Goal: Information Seeking & Learning: Check status

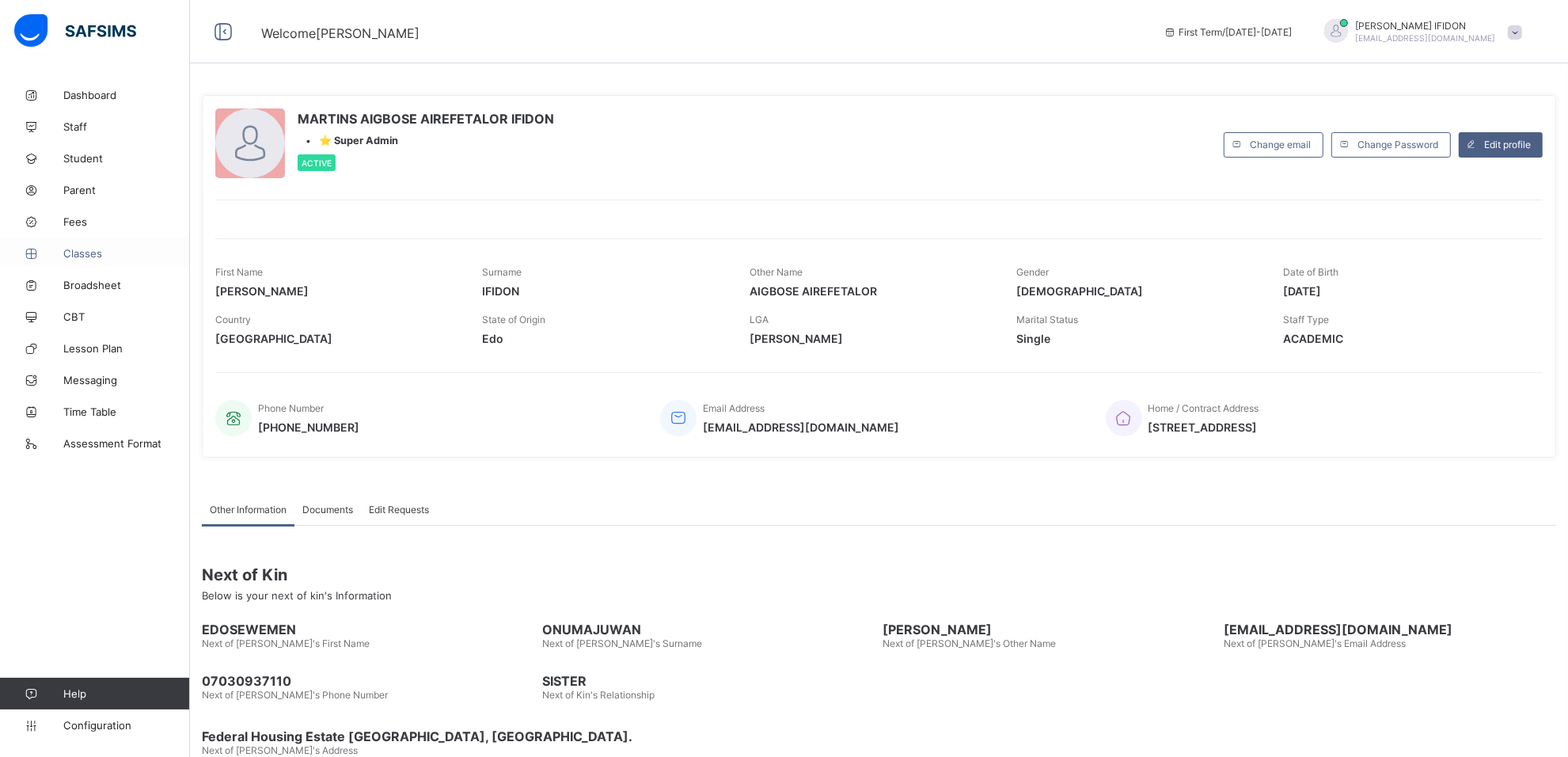
click at [81, 259] on link "Classes" at bounding box center [95, 253] width 190 height 32
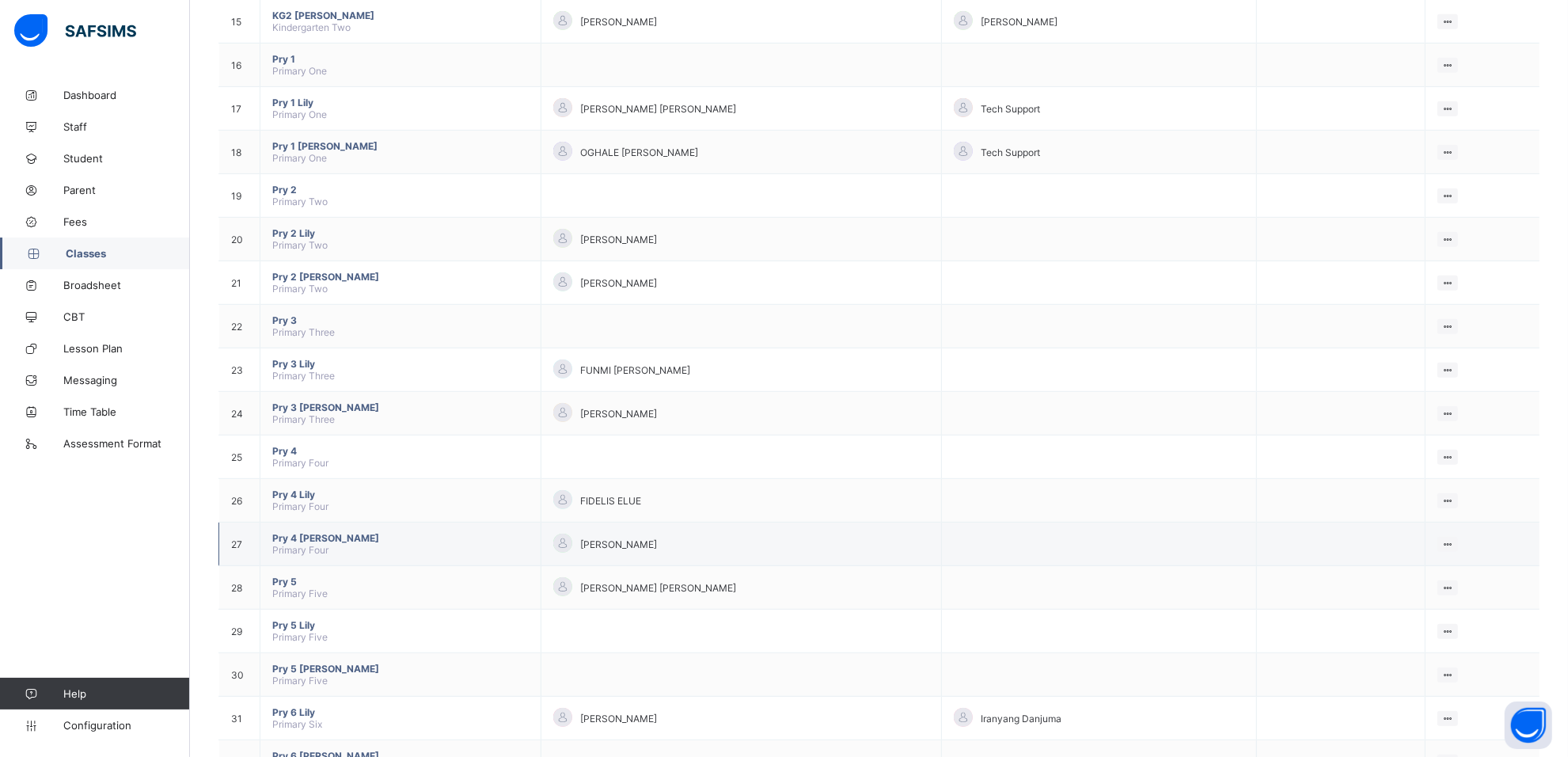
scroll to position [804, 0]
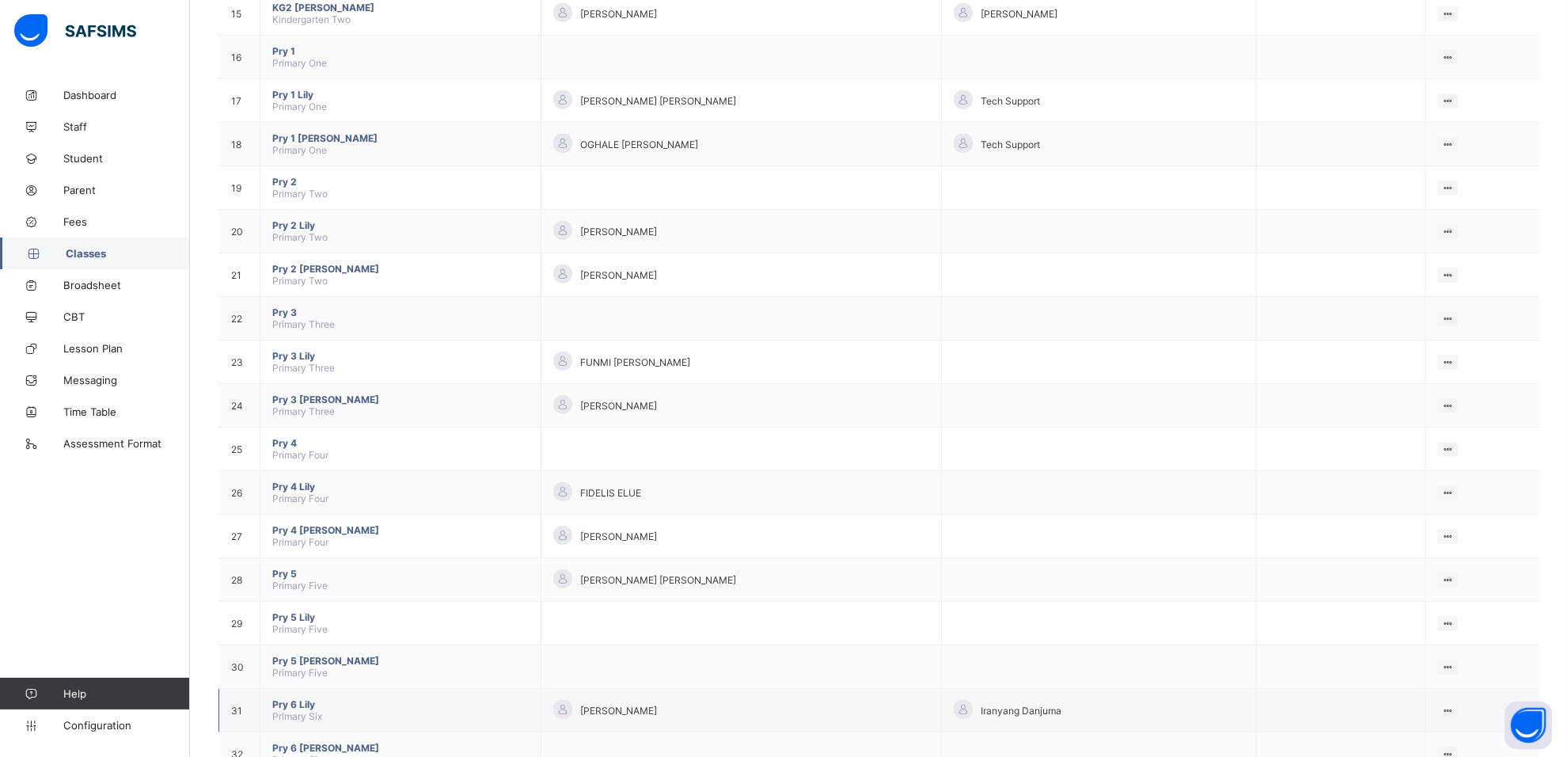
click at [295, 699] on span "Pry 6 Lily" at bounding box center [400, 704] width 257 height 12
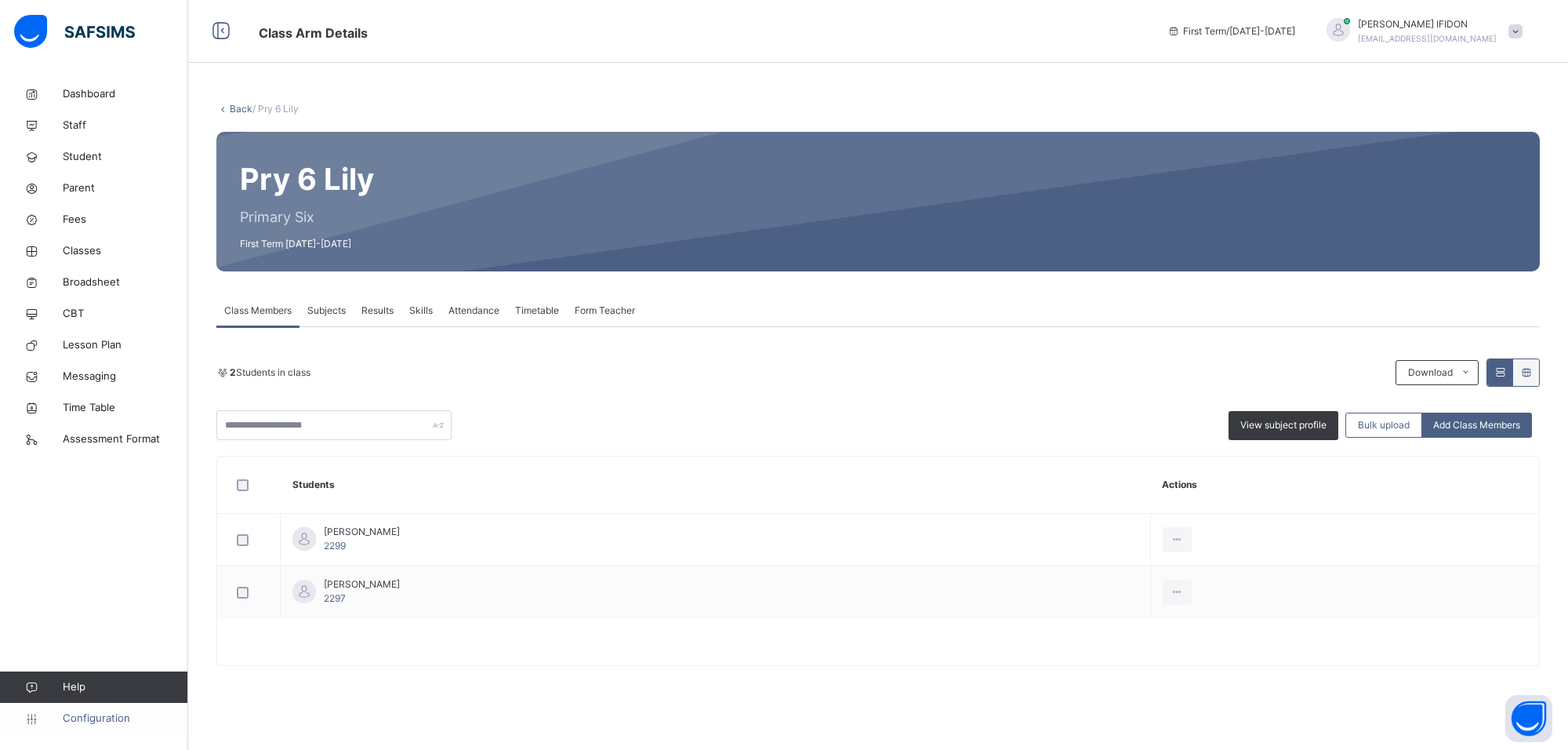
click at [108, 722] on span "Configuration" at bounding box center [125, 717] width 125 height 15
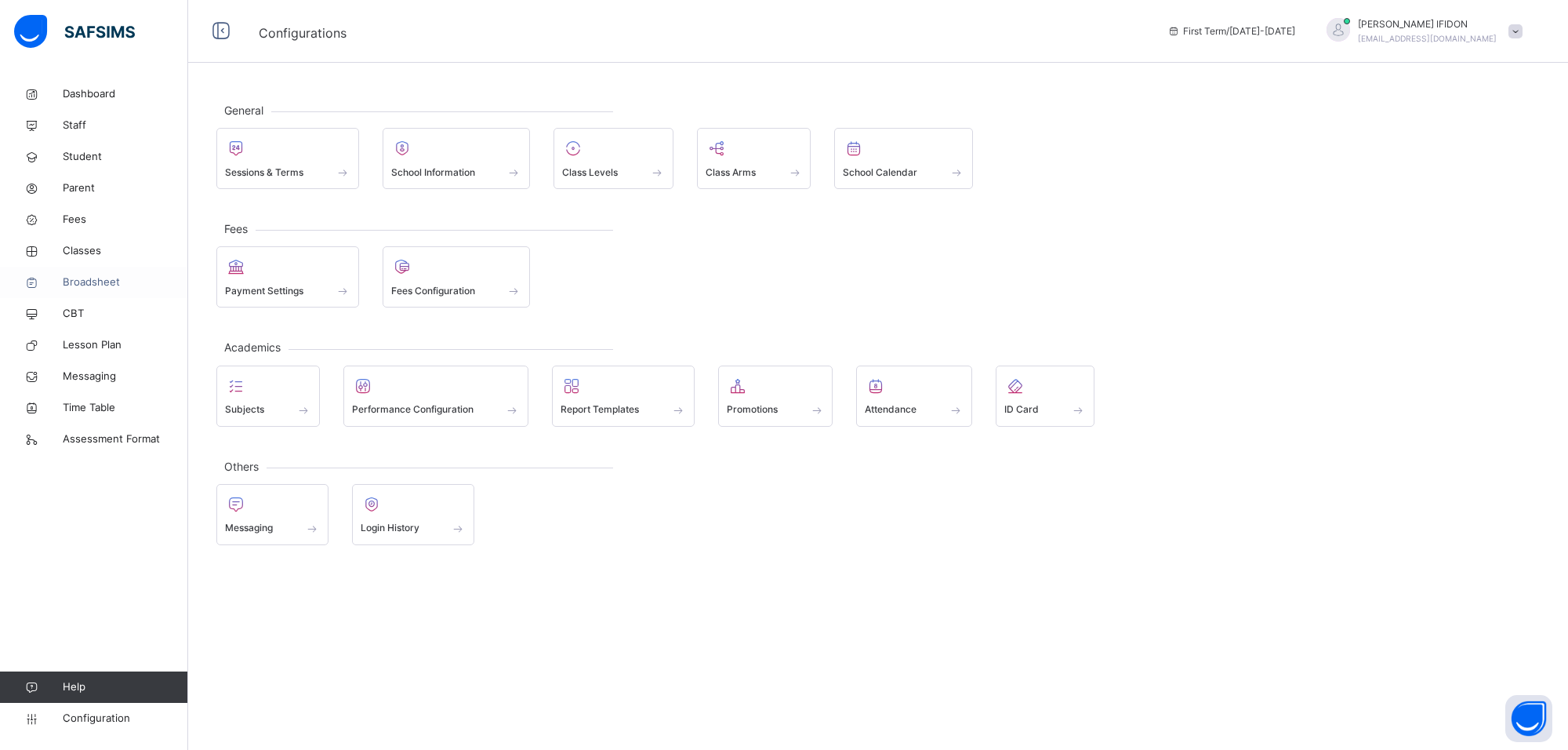
click at [89, 285] on span "Broadsheet" at bounding box center [125, 281] width 126 height 15
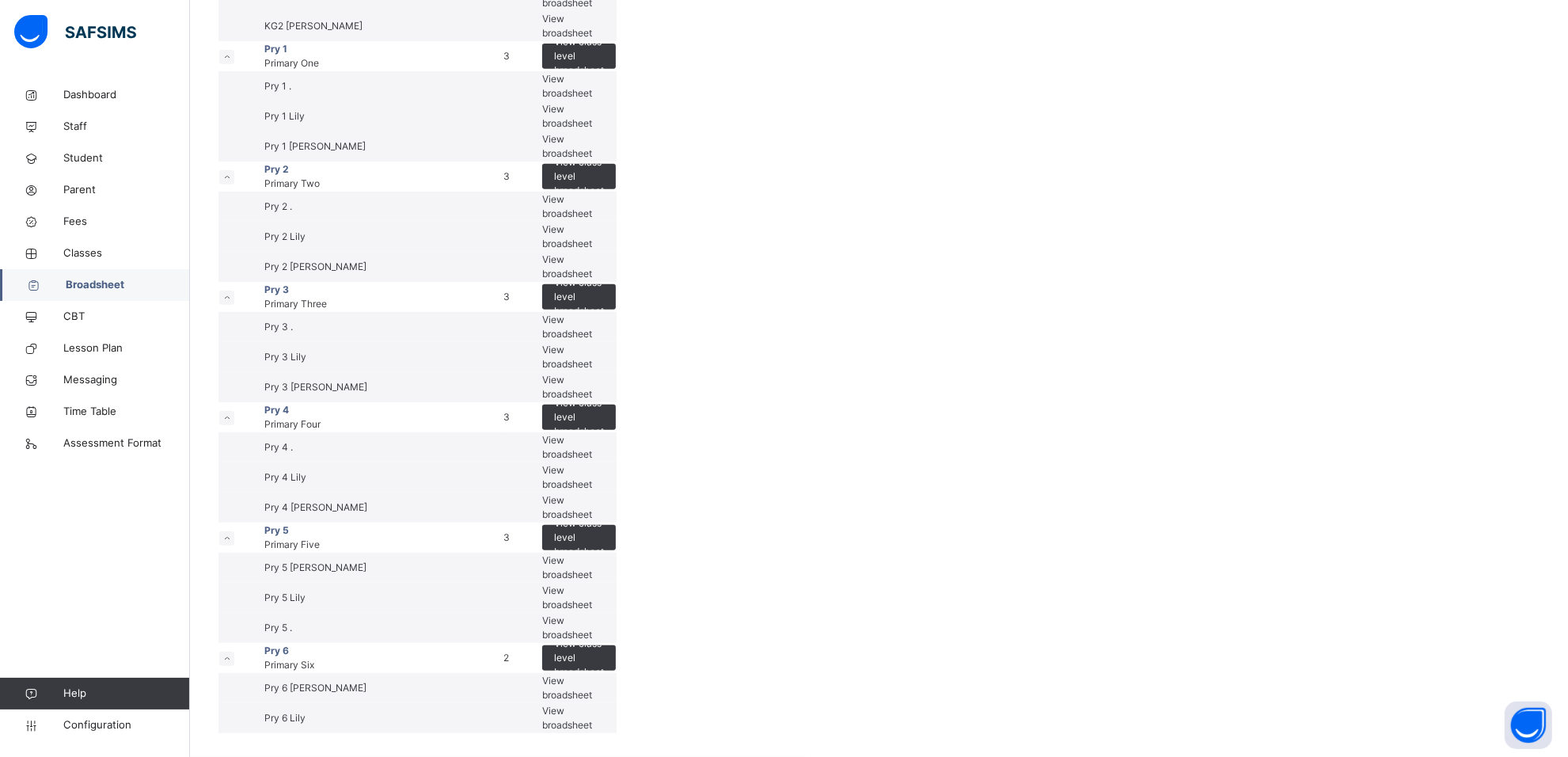
scroll to position [1088, 0]
click at [592, 370] on span "View broadsheet" at bounding box center [567, 356] width 50 height 26
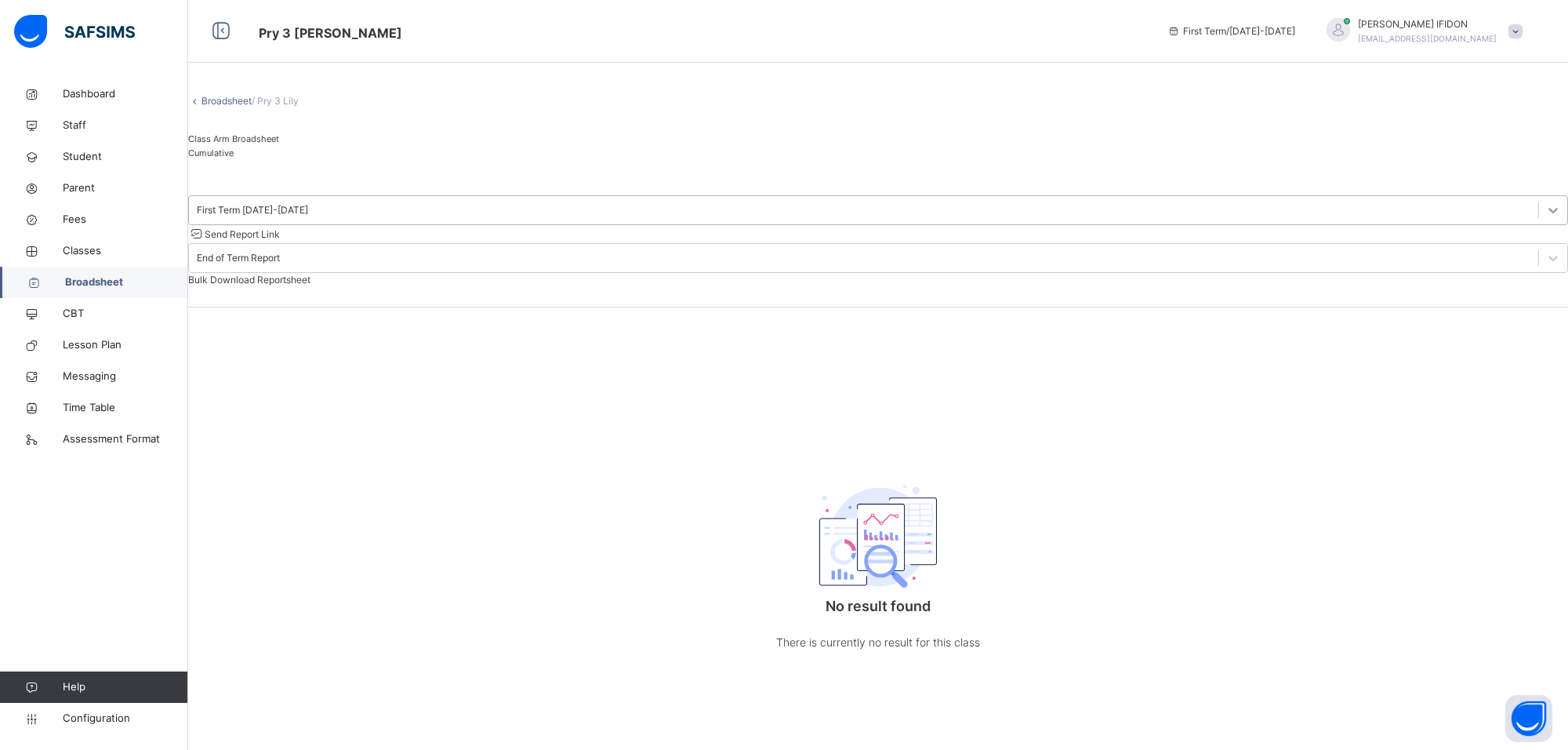
click at [1545, 218] on icon at bounding box center [1553, 210] width 15 height 15
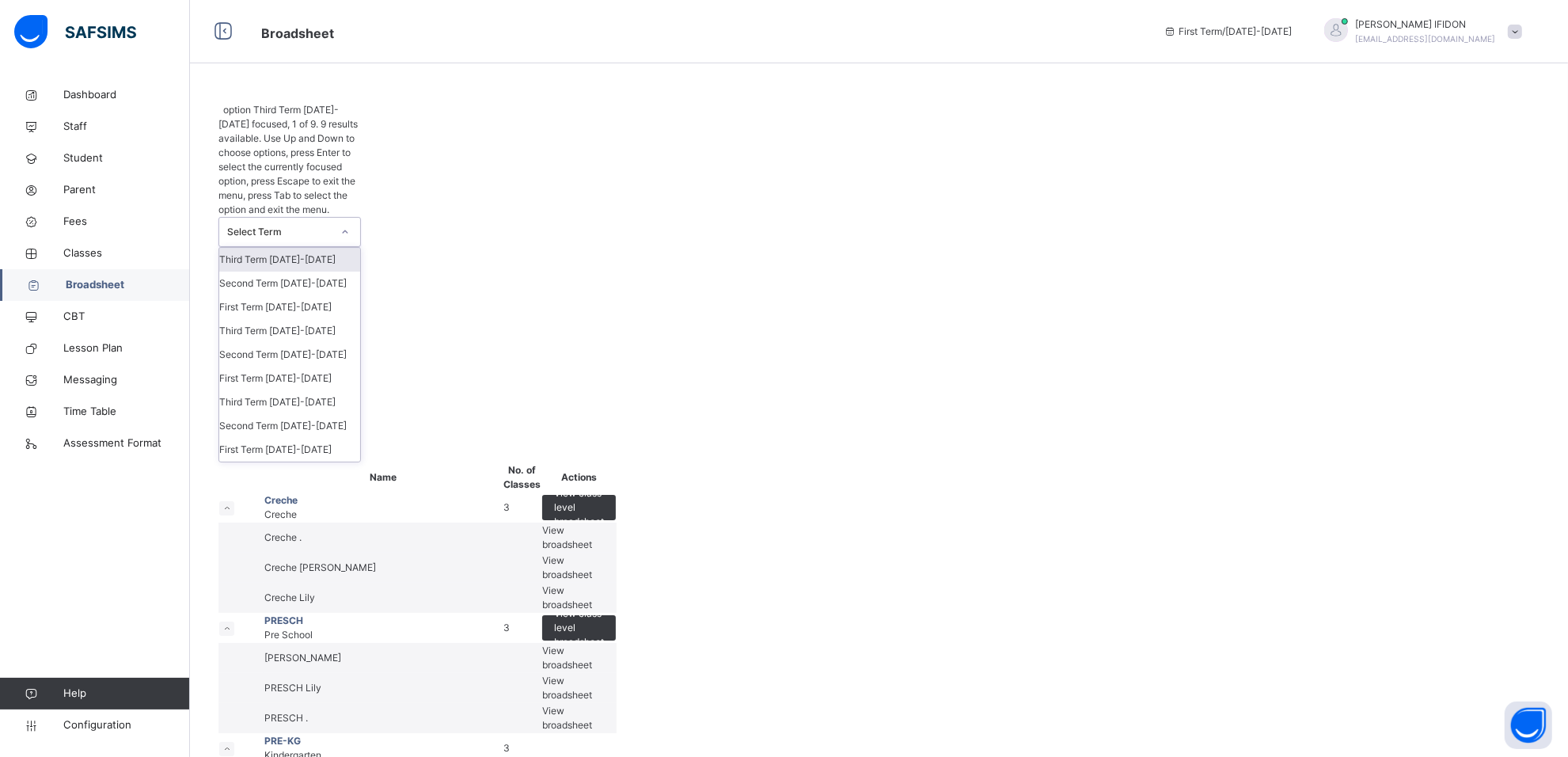
click at [346, 219] on div at bounding box center [344, 232] width 26 height 26
click at [300, 319] on div "Third Term 2024-2025" at bounding box center [289, 331] width 141 height 24
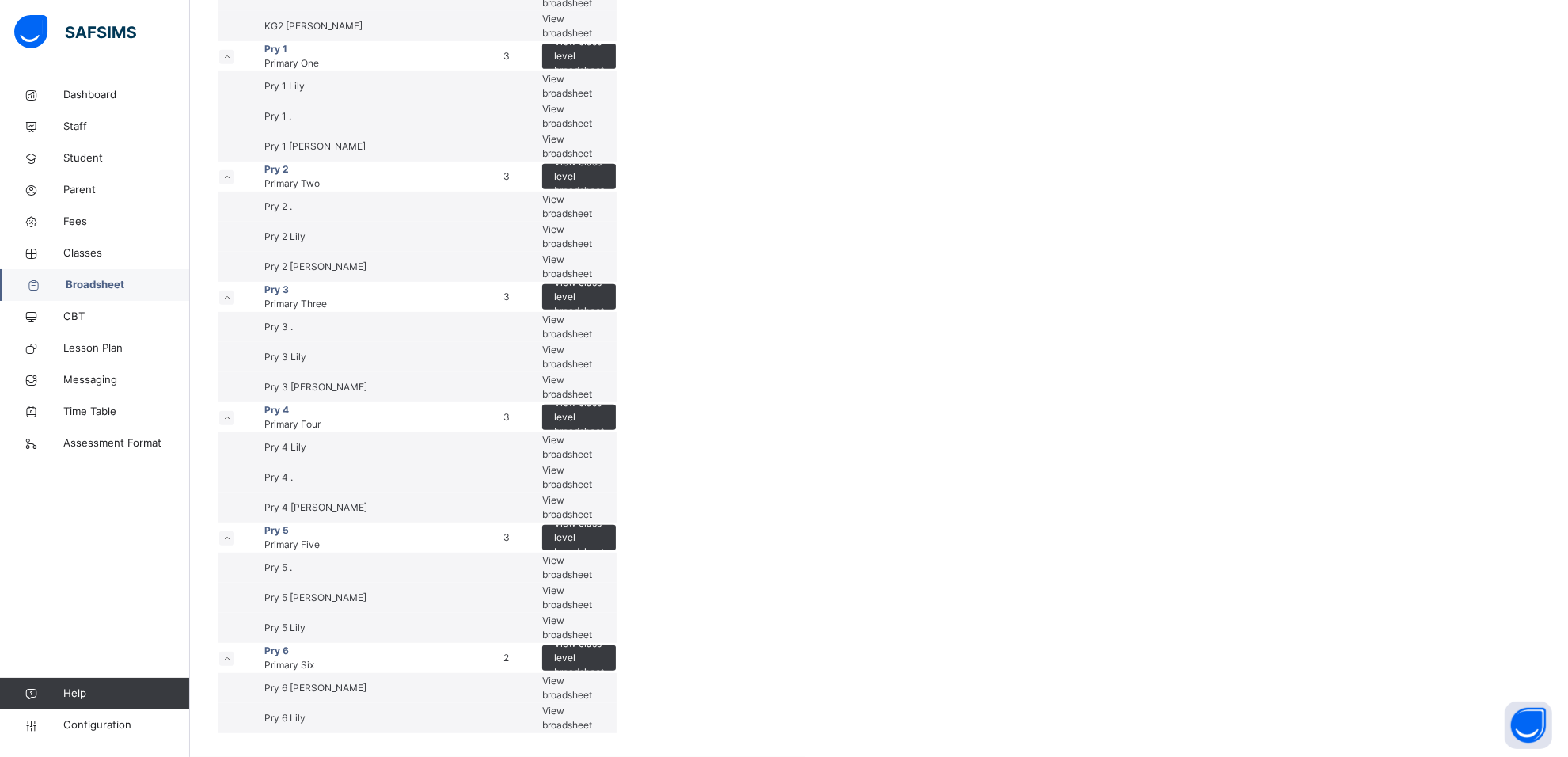
scroll to position [1187, 0]
click at [592, 370] on span "View broadsheet" at bounding box center [567, 356] width 50 height 26
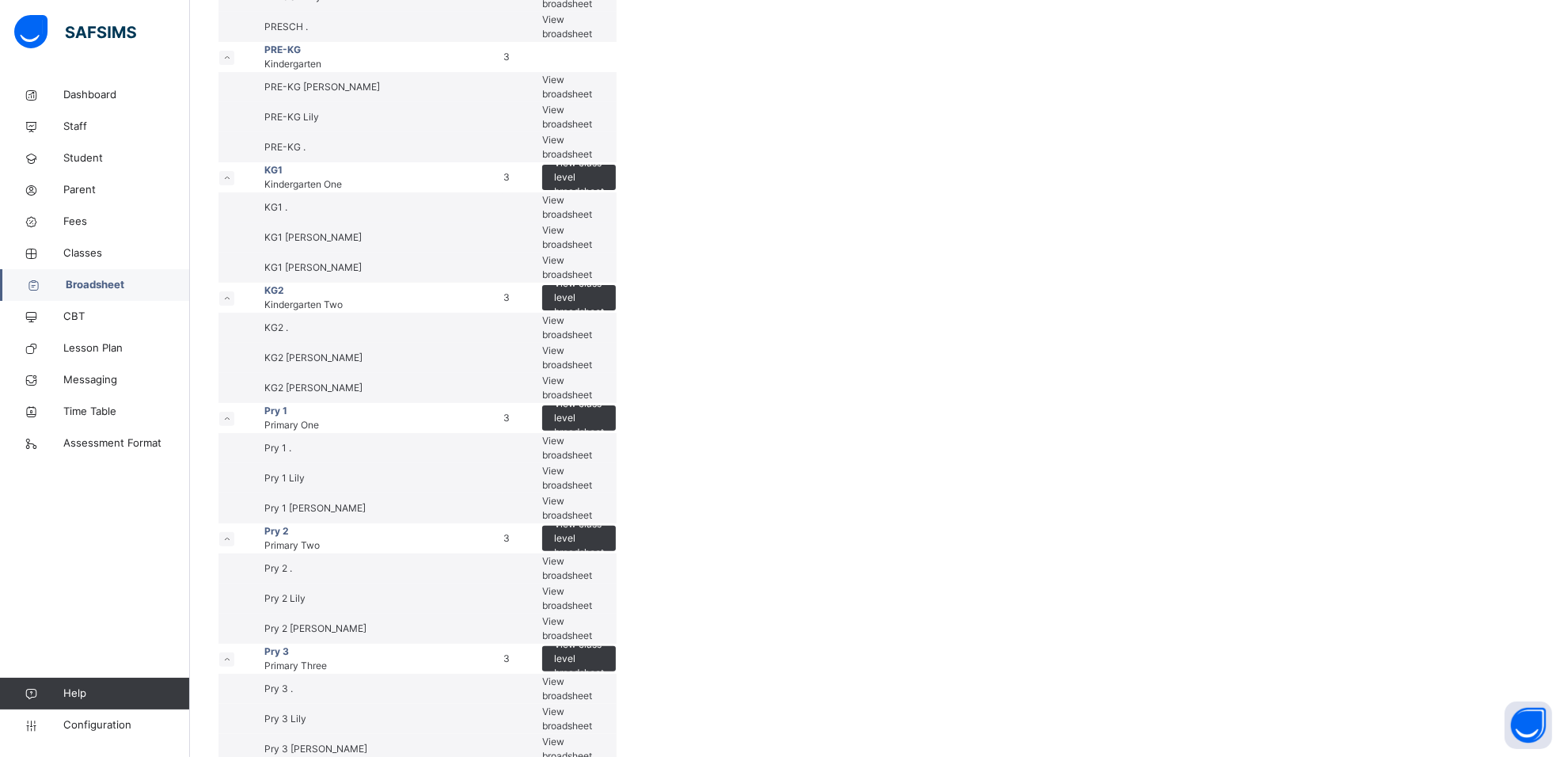
scroll to position [395, 0]
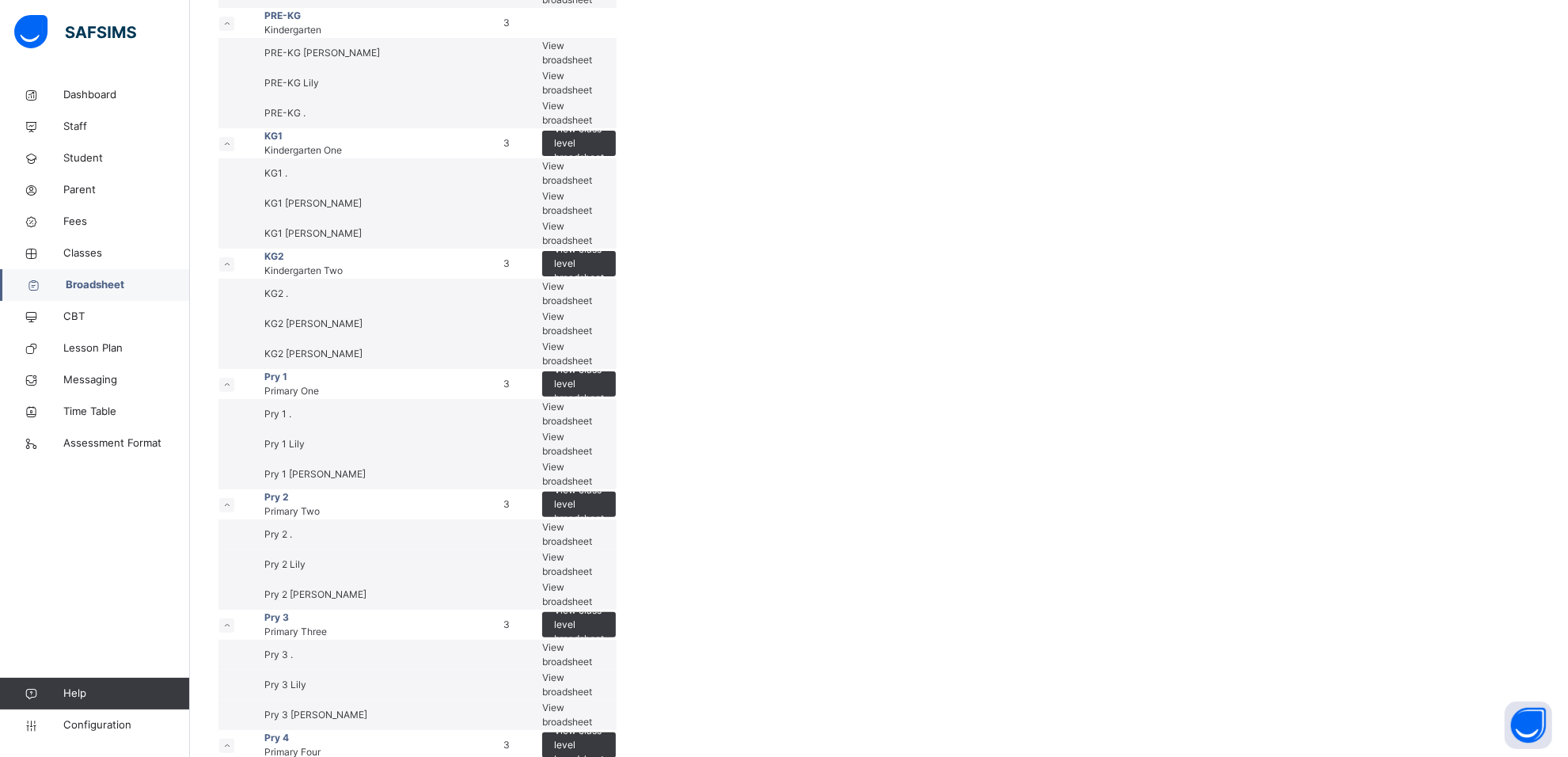
click at [592, 186] on span "View broadsheet" at bounding box center [567, 173] width 50 height 26
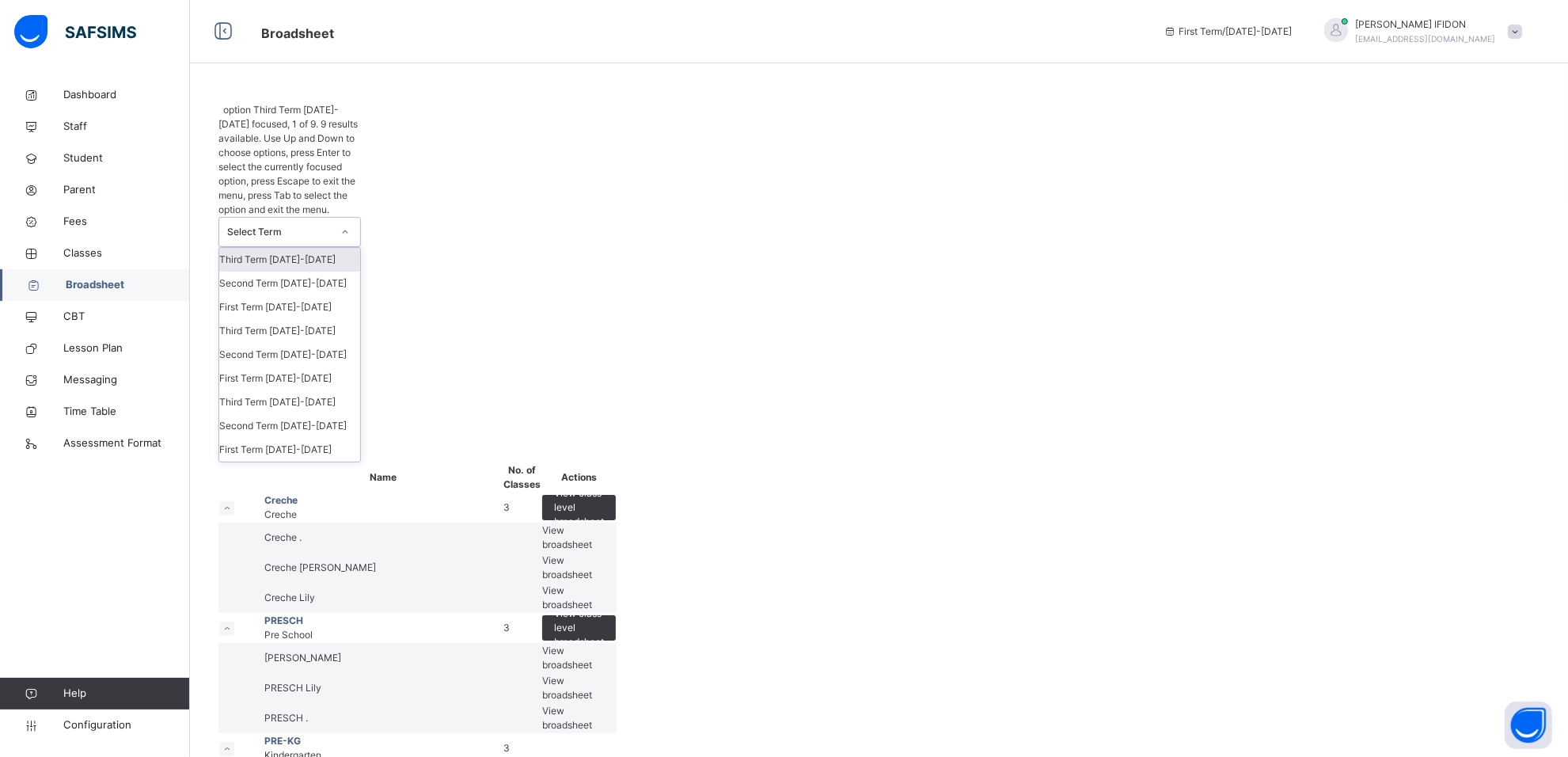
click at [351, 219] on div at bounding box center [344, 232] width 26 height 26
click at [295, 319] on div "Third Term 2024-2025" at bounding box center [289, 331] width 141 height 24
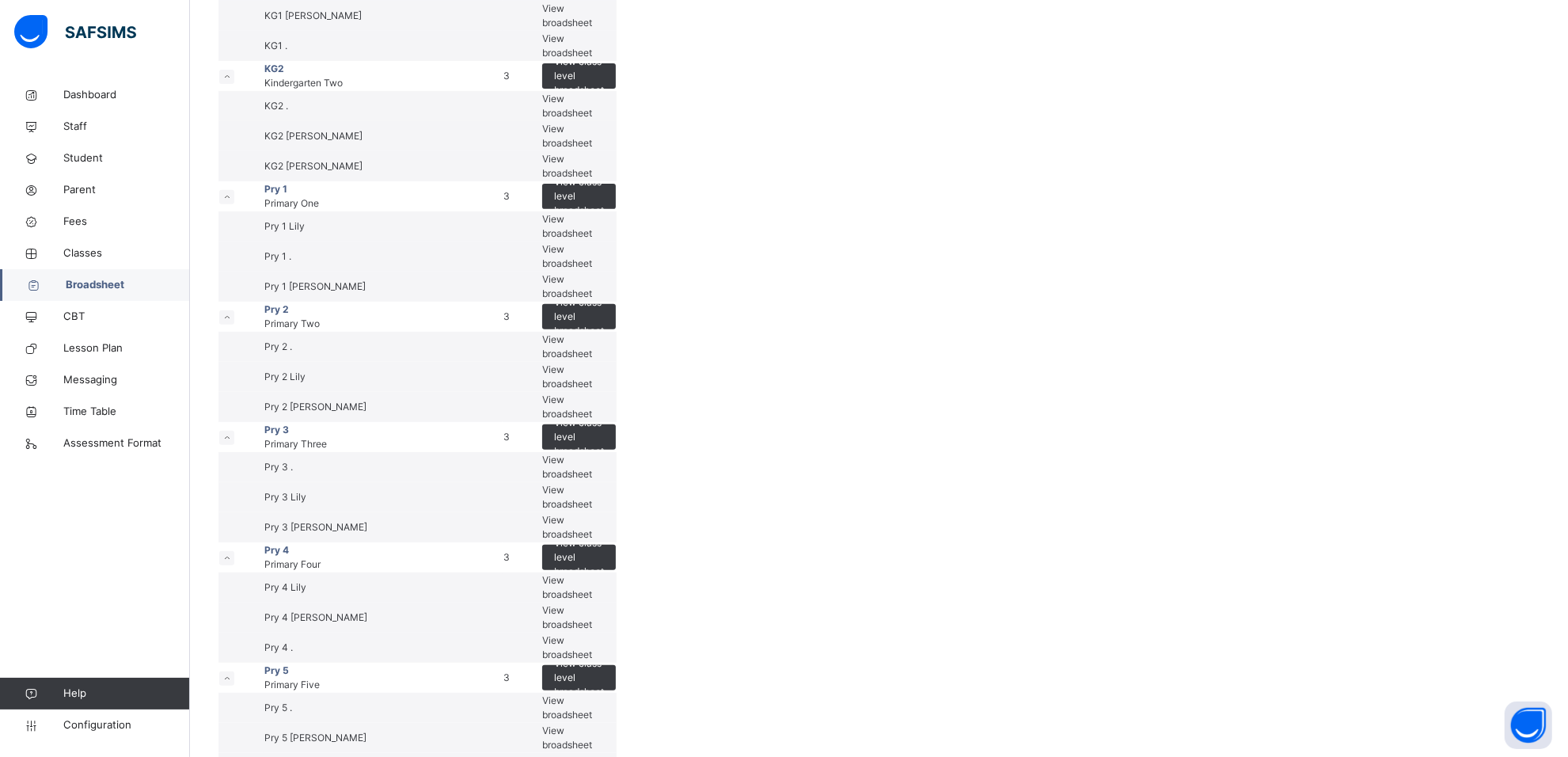
scroll to position [594, 0]
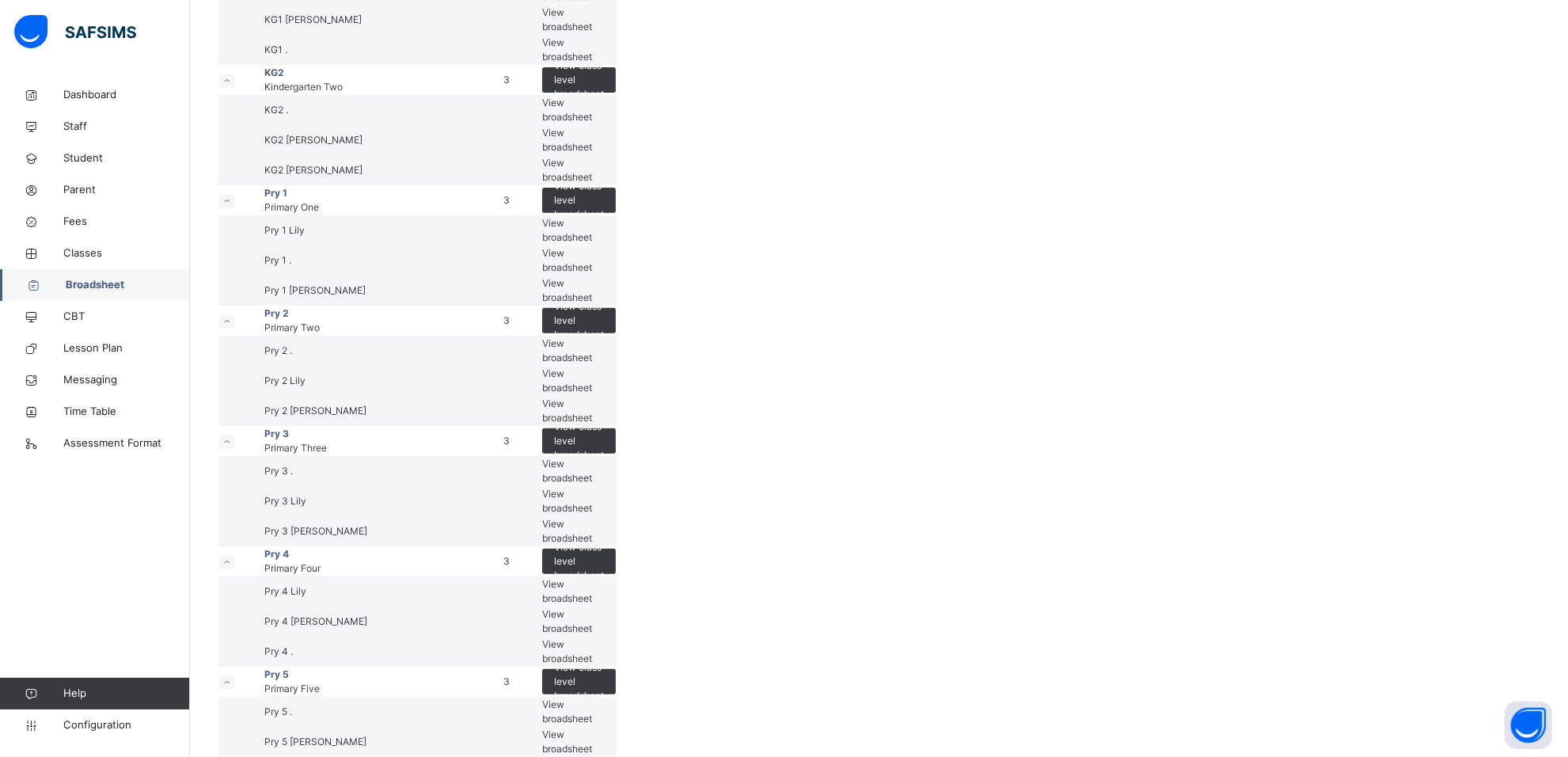
click at [592, 62] on span "View broadsheet" at bounding box center [567, 49] width 50 height 26
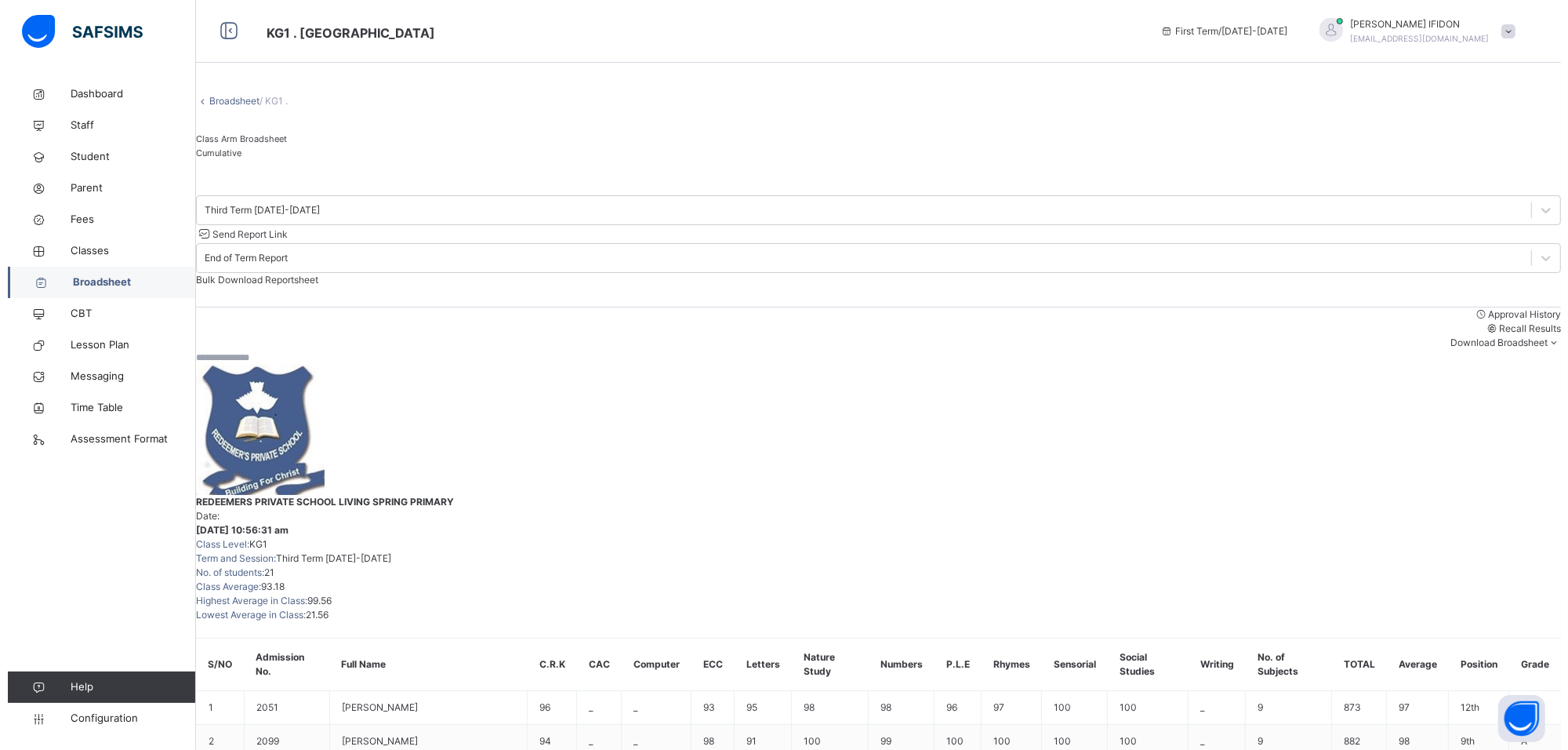
scroll to position [867, 0]
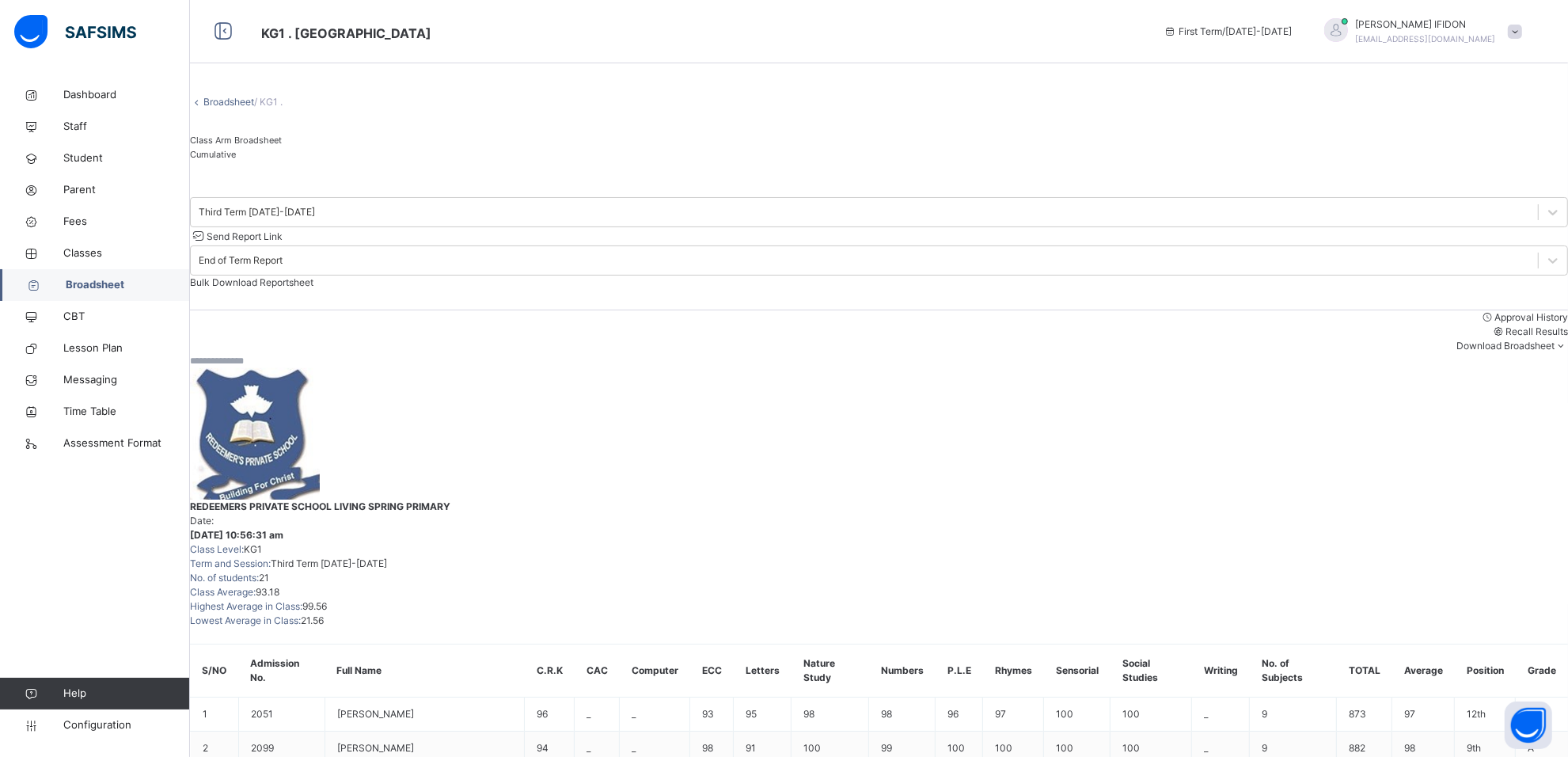
click at [285, 361] on input "text" at bounding box center [237, 362] width 95 height 15
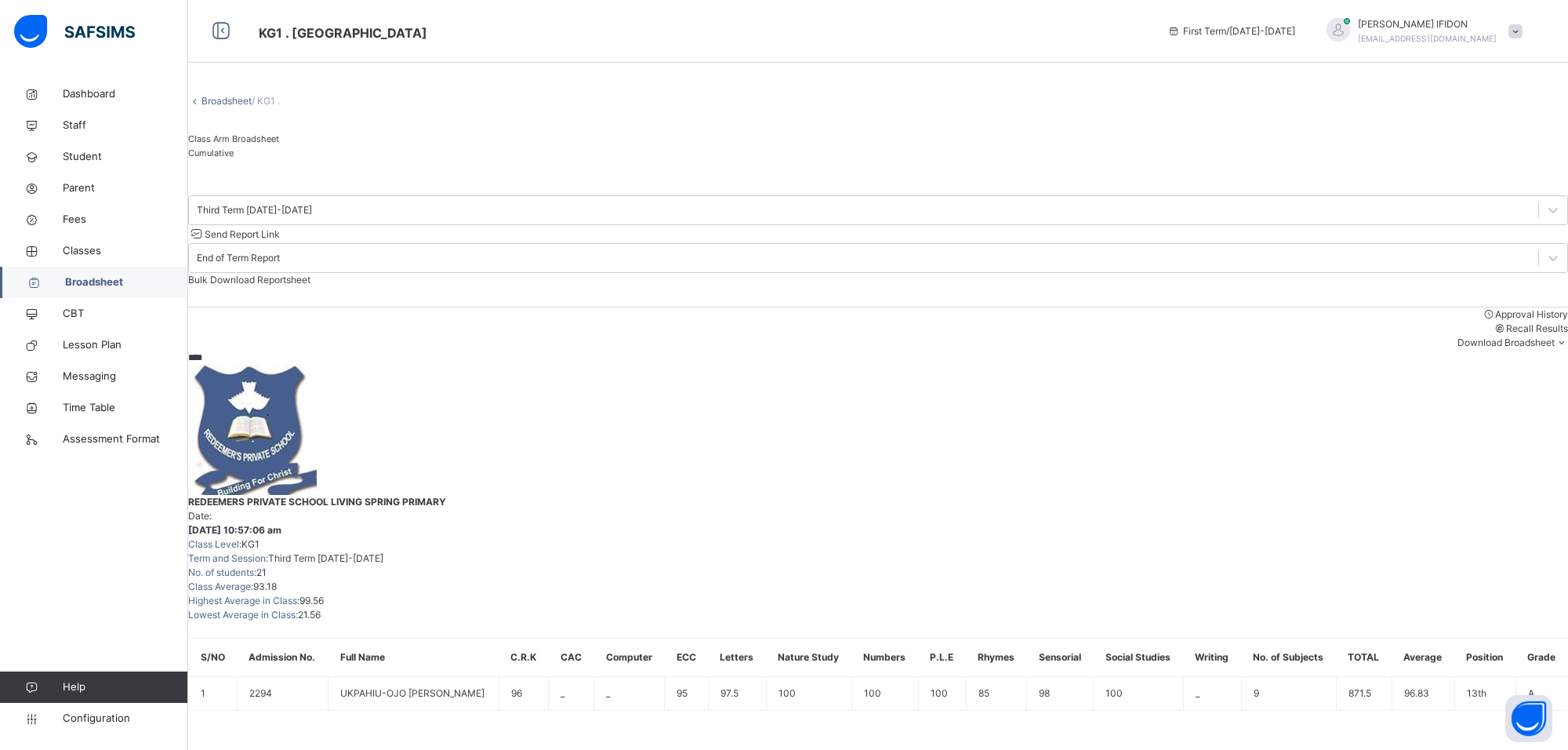
scroll to position [0, 0]
type input "****"
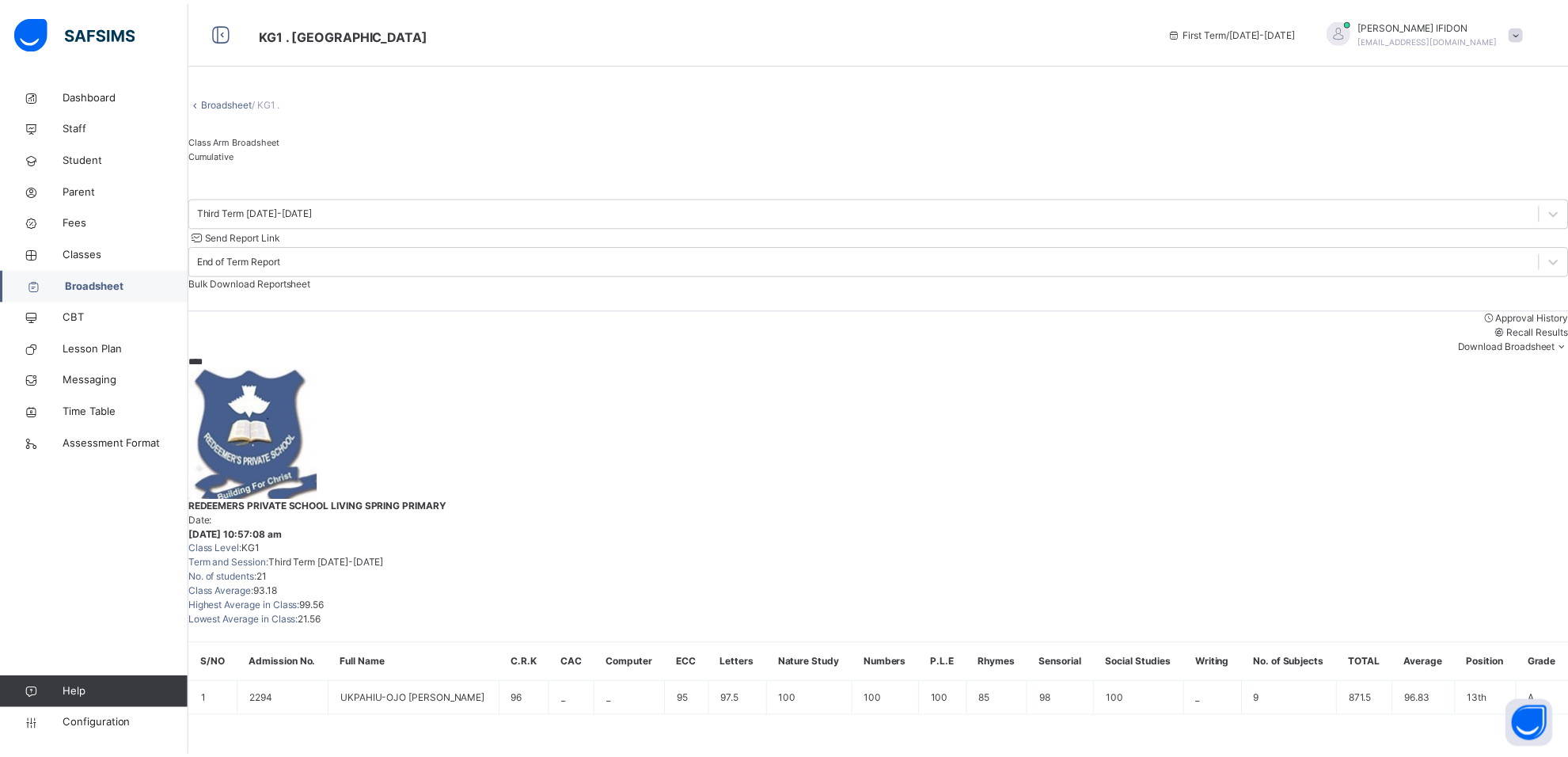
scroll to position [163, 0]
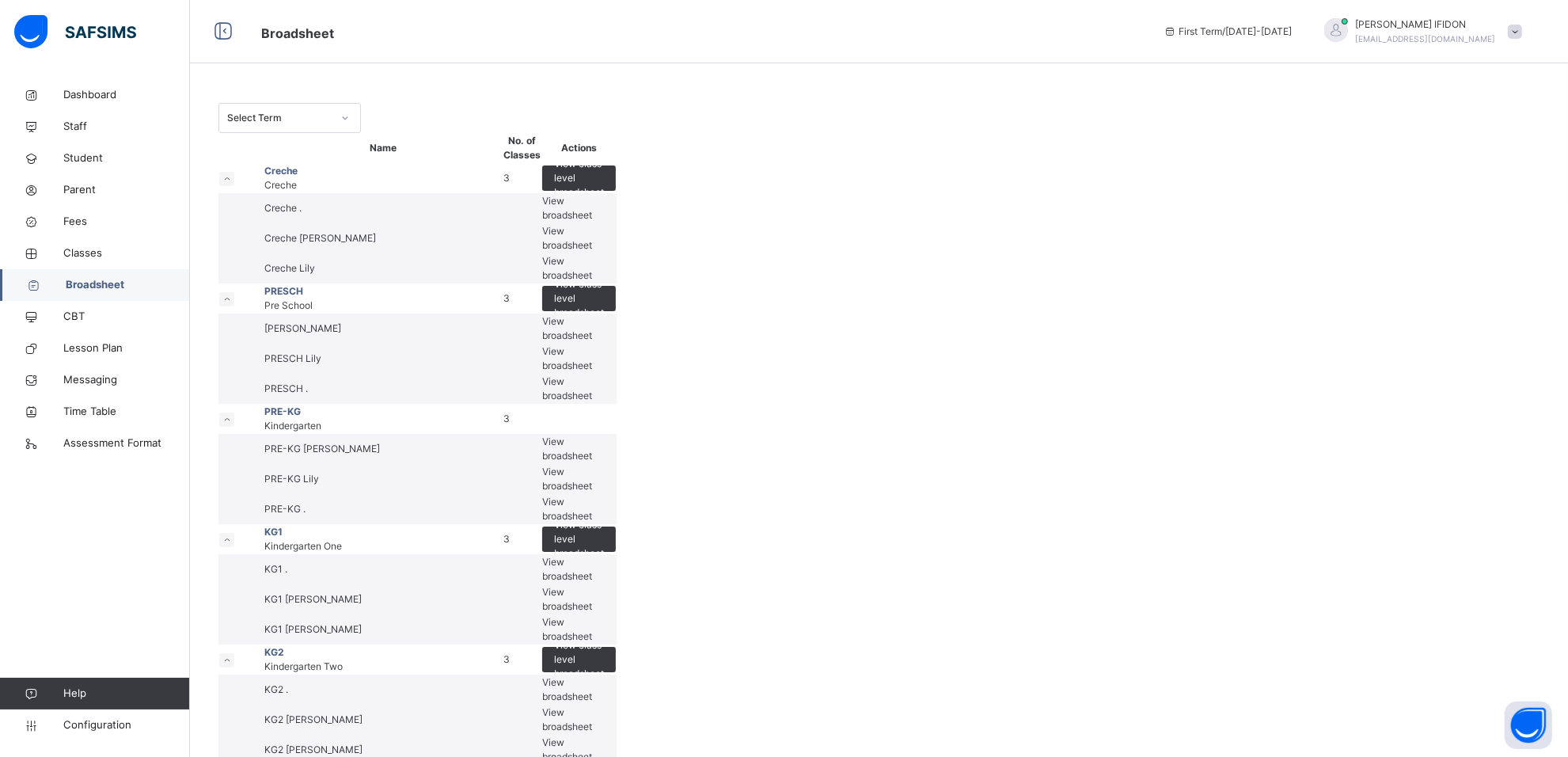
click at [333, 121] on div at bounding box center [344, 118] width 26 height 26
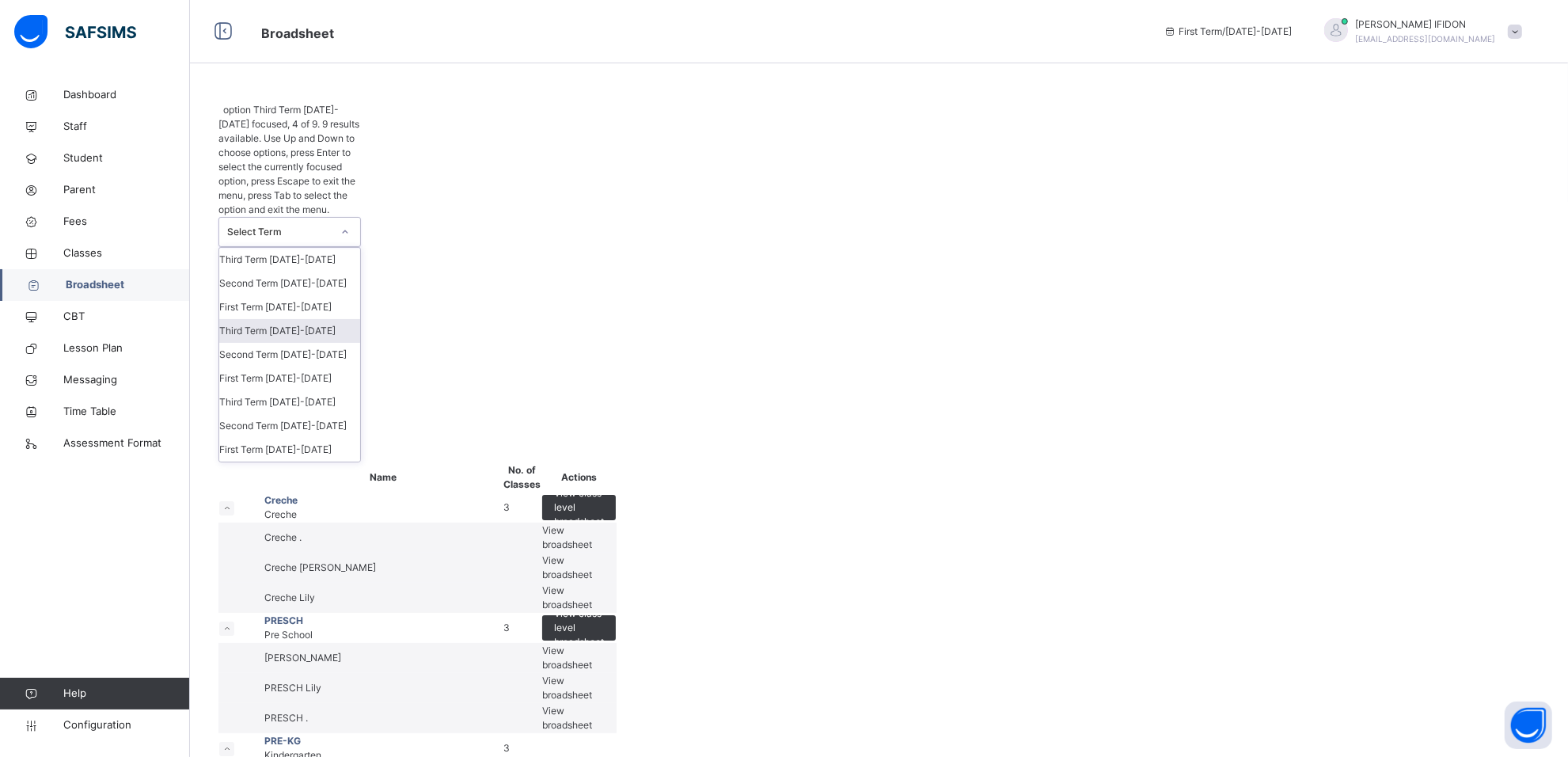
click at [313, 319] on div "Third Term 2024-2025" at bounding box center [289, 331] width 141 height 24
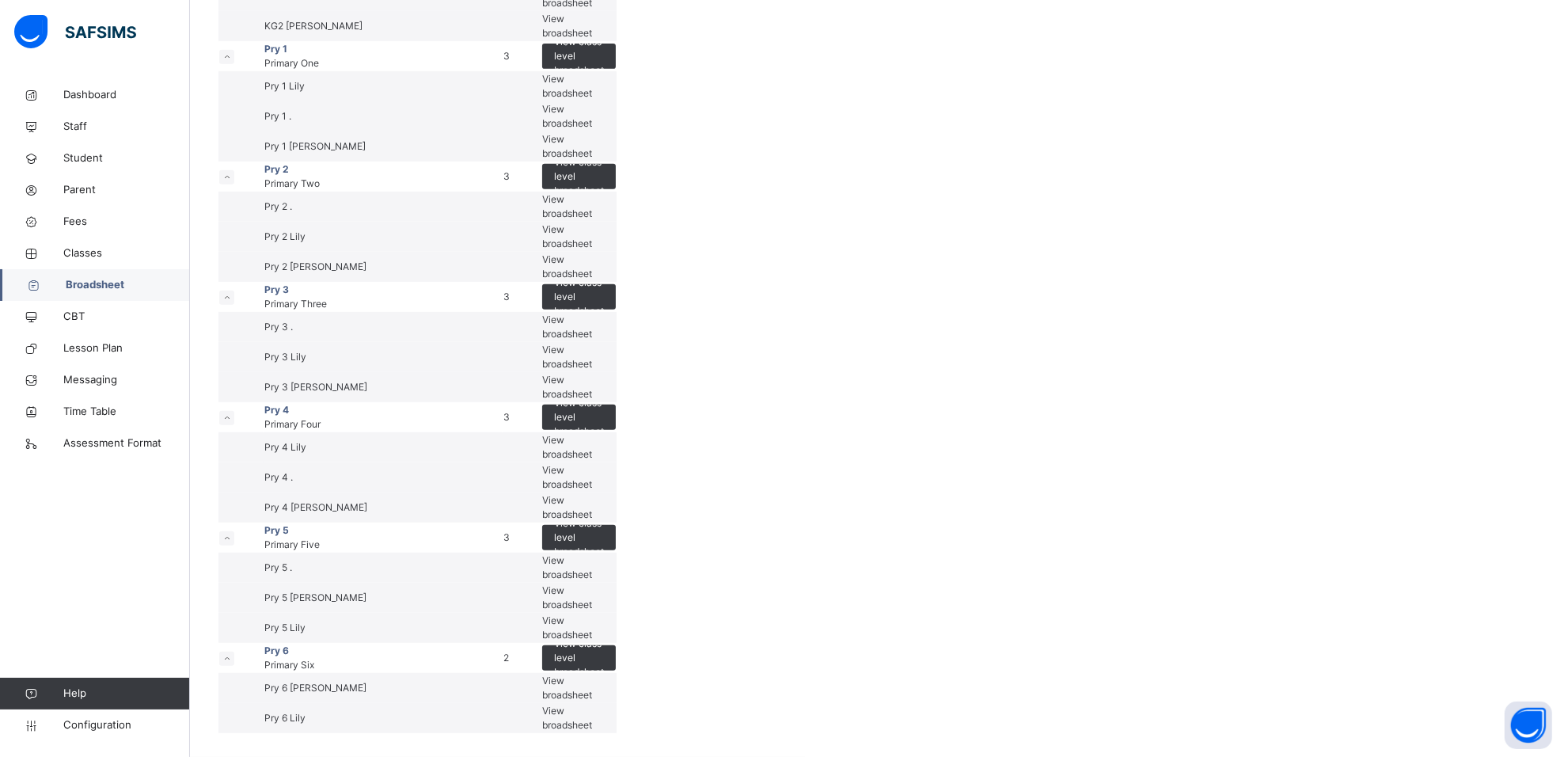
scroll to position [990, 0]
click at [616, 251] on div "View broadsheet" at bounding box center [579, 237] width 74 height 28
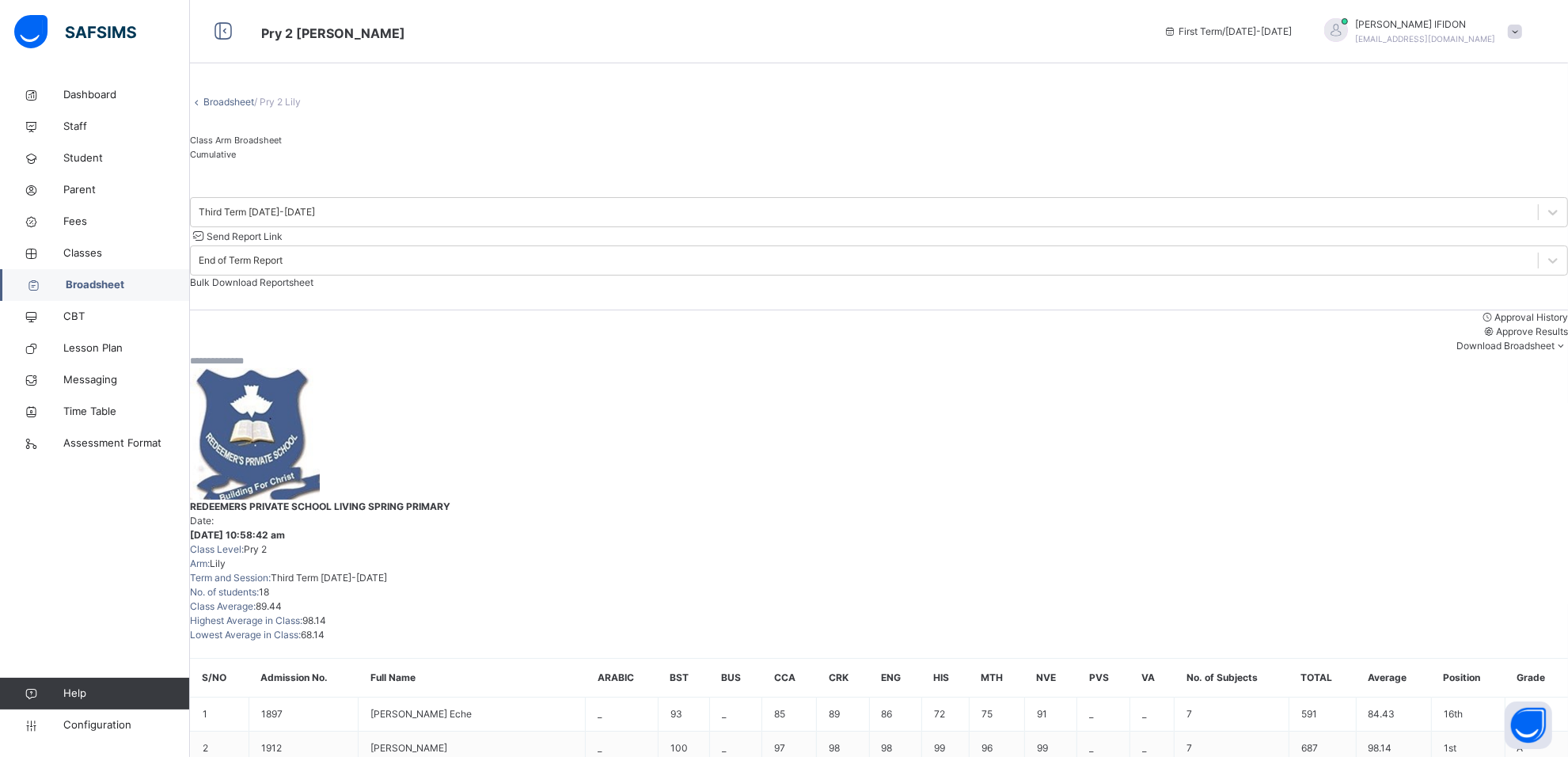
click at [285, 354] on input "text" at bounding box center [237, 362] width 95 height 15
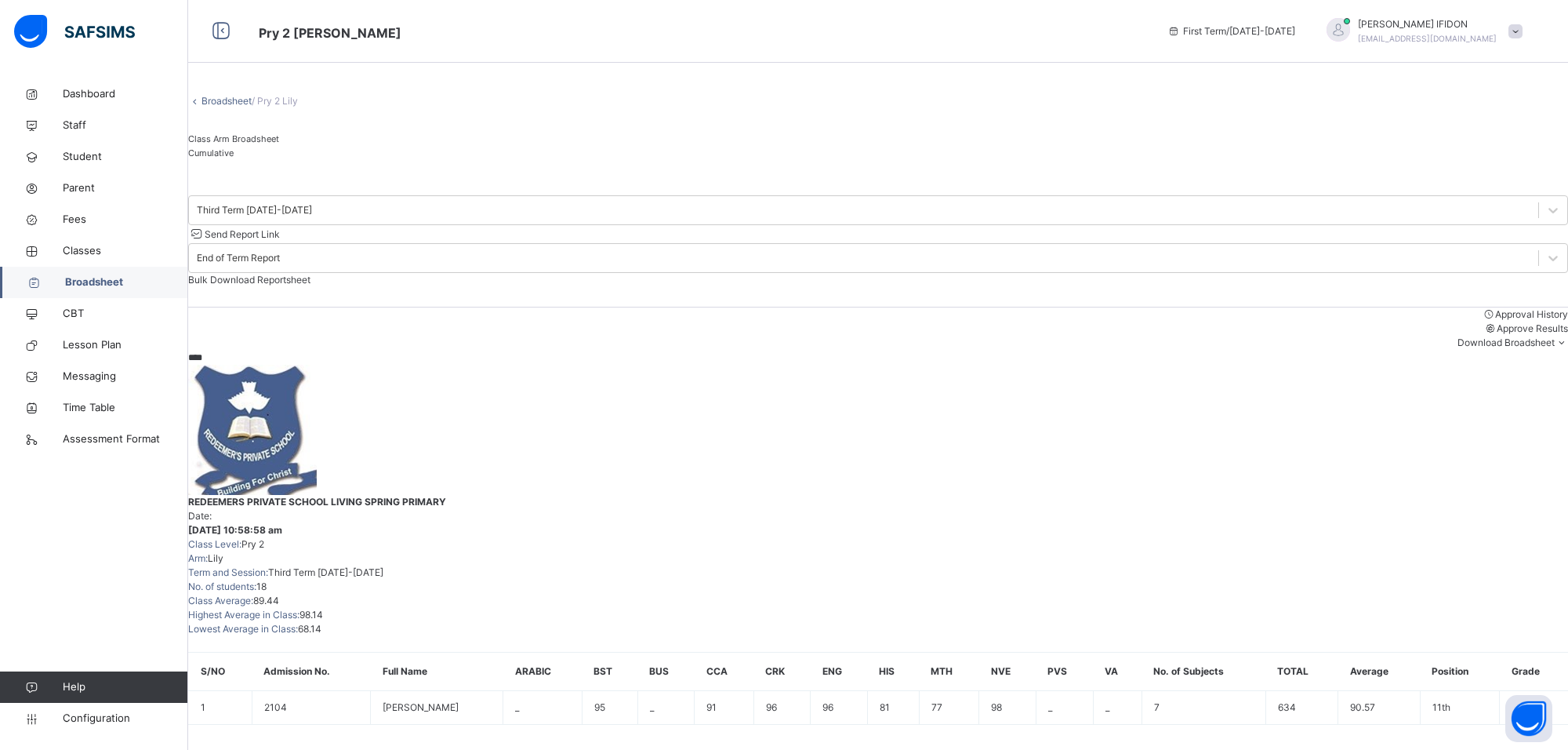
type input "****"
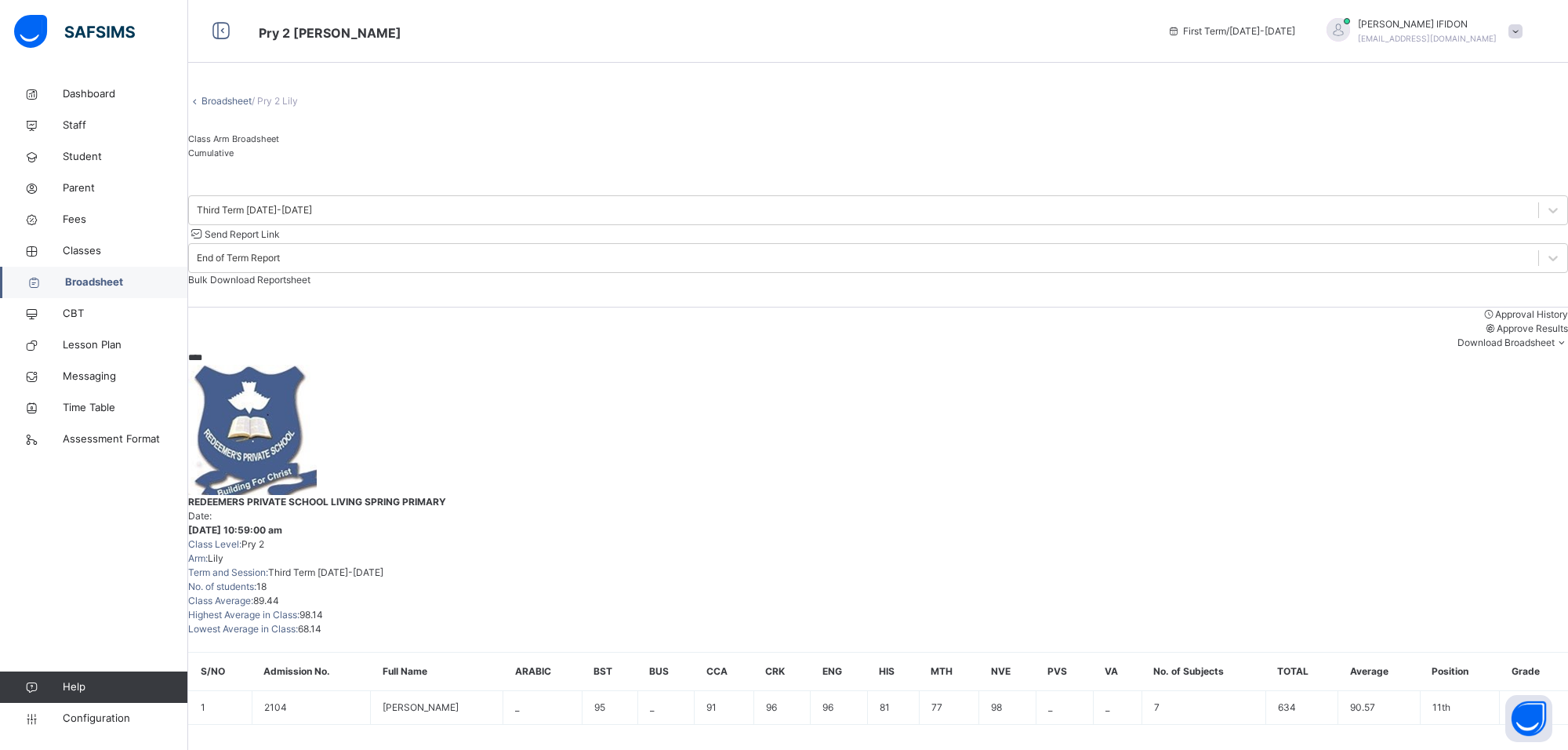
click at [98, 722] on span "Configuration" at bounding box center [125, 717] width 125 height 15
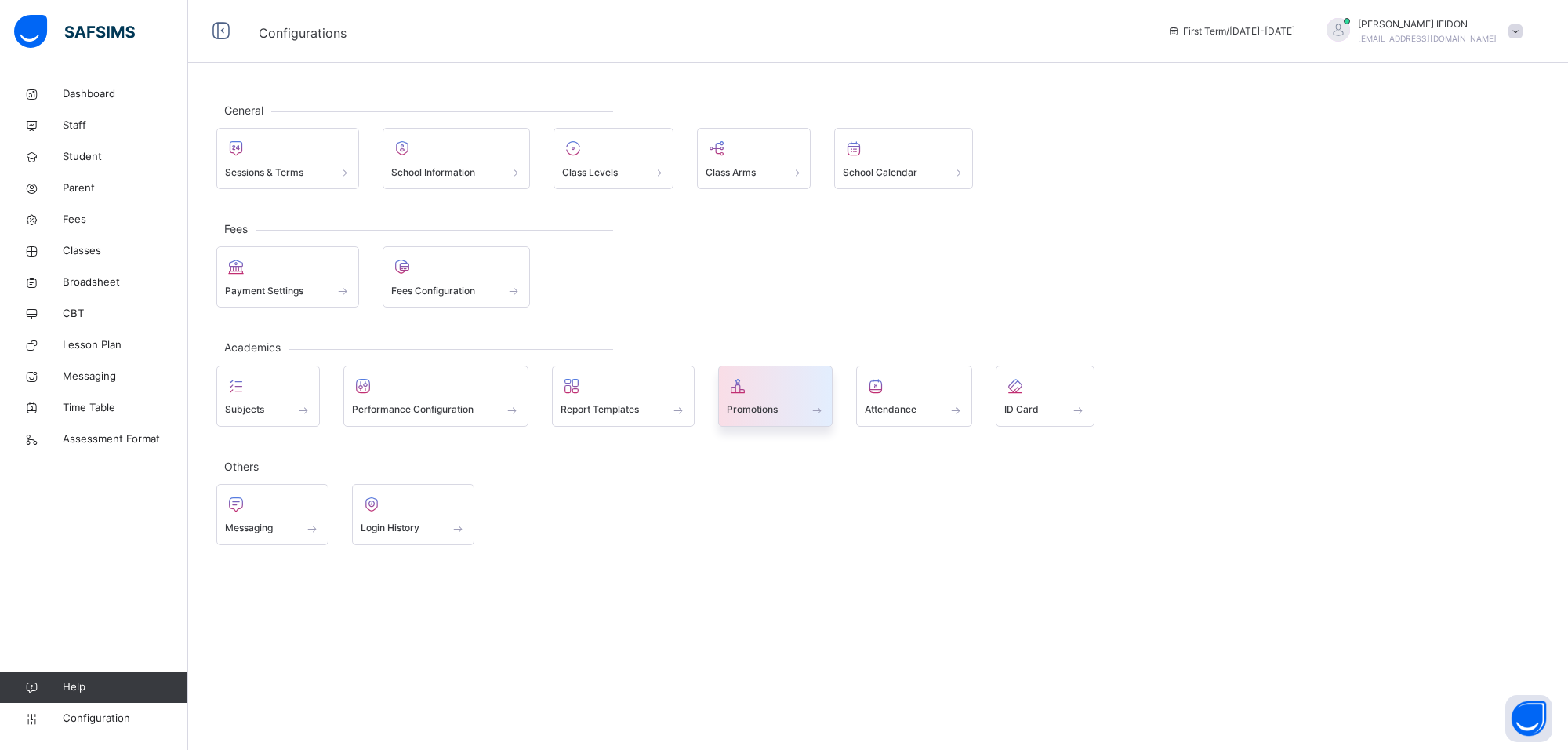
click at [752, 392] on div at bounding box center [776, 386] width 98 height 24
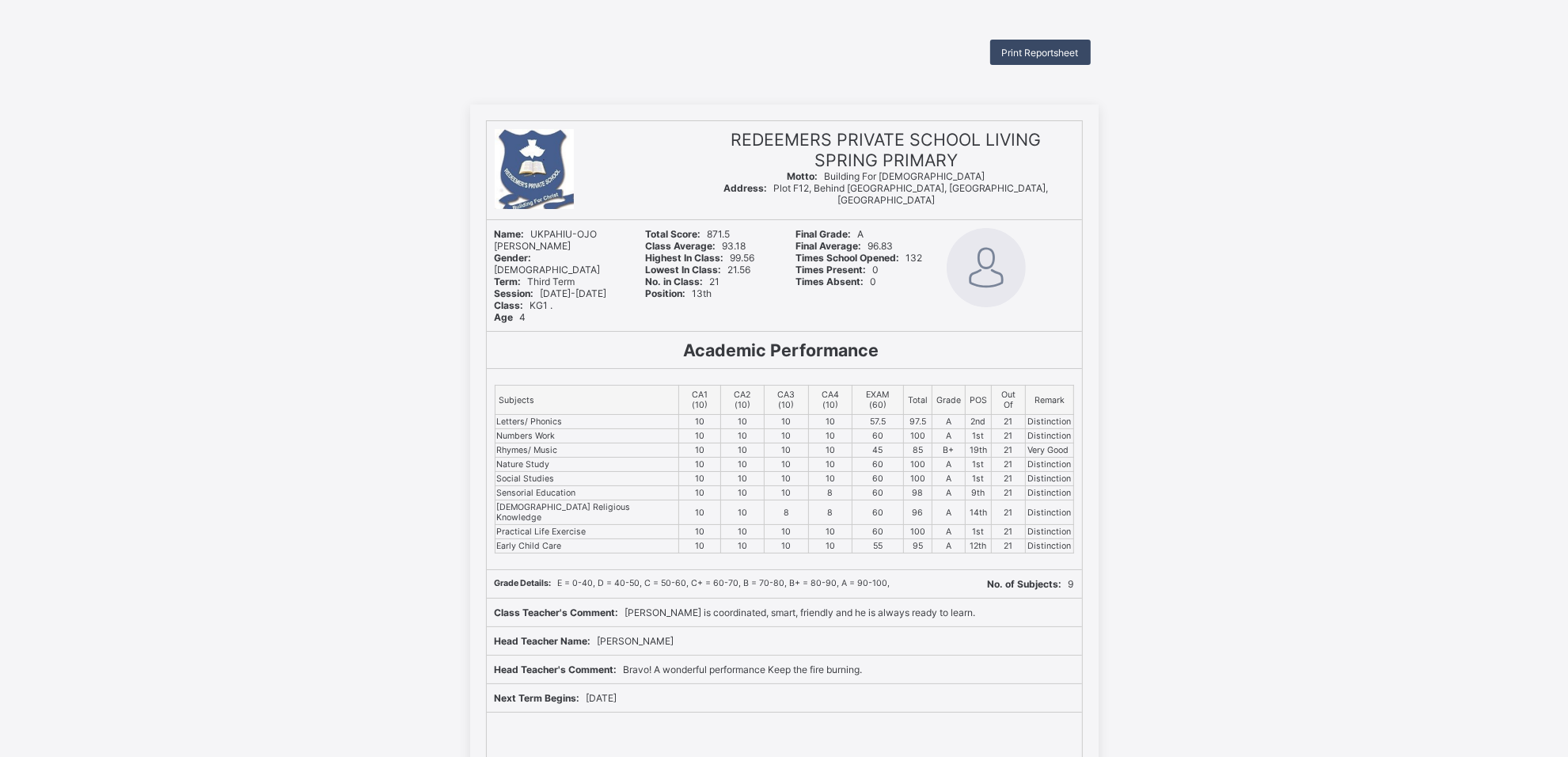
click at [1038, 47] on span "Print Reportsheet" at bounding box center [1041, 52] width 77 height 12
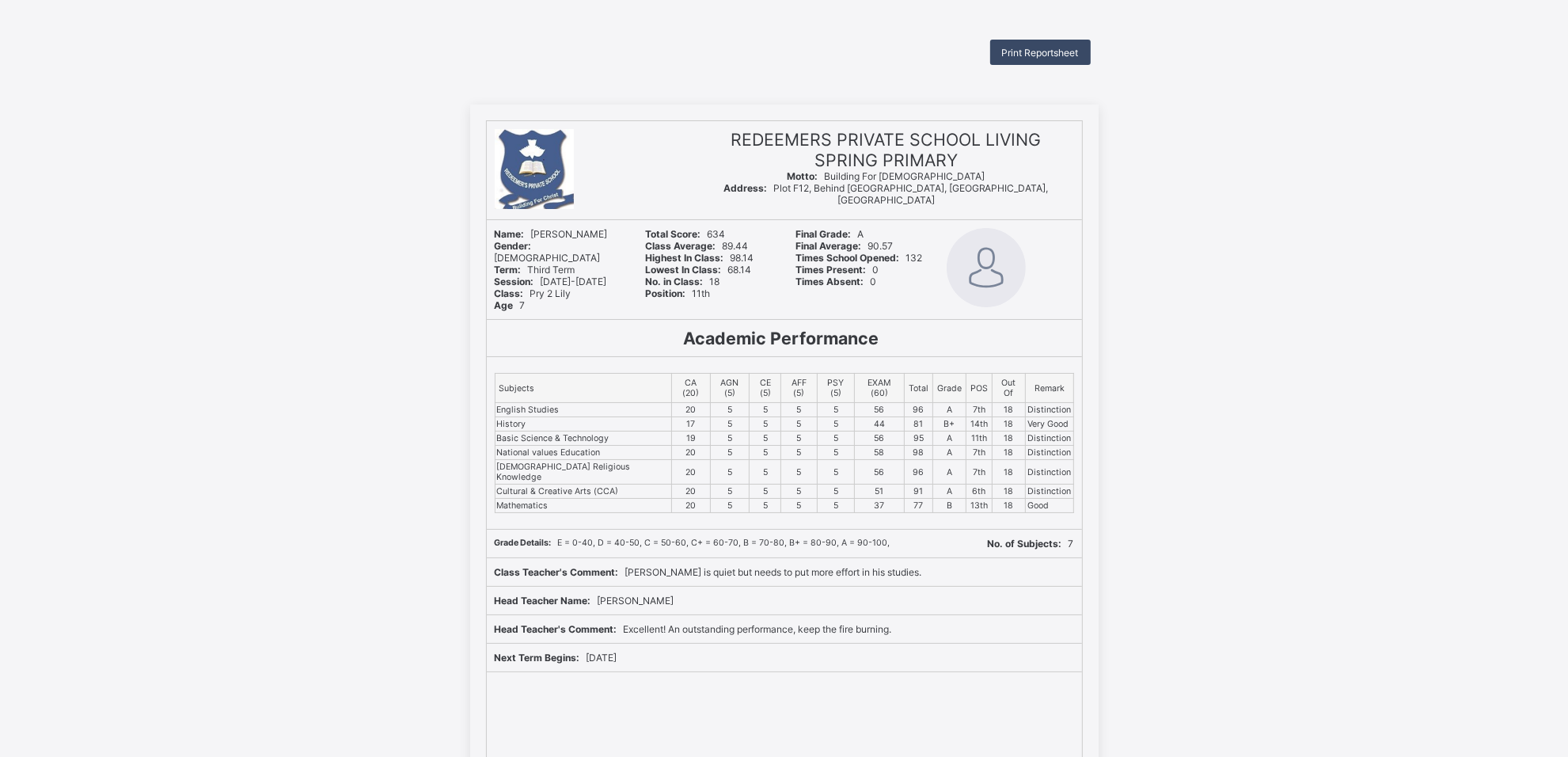
click at [1042, 48] on span "Print Reportsheet" at bounding box center [1041, 52] width 77 height 12
